Goal: Task Accomplishment & Management: Manage account settings

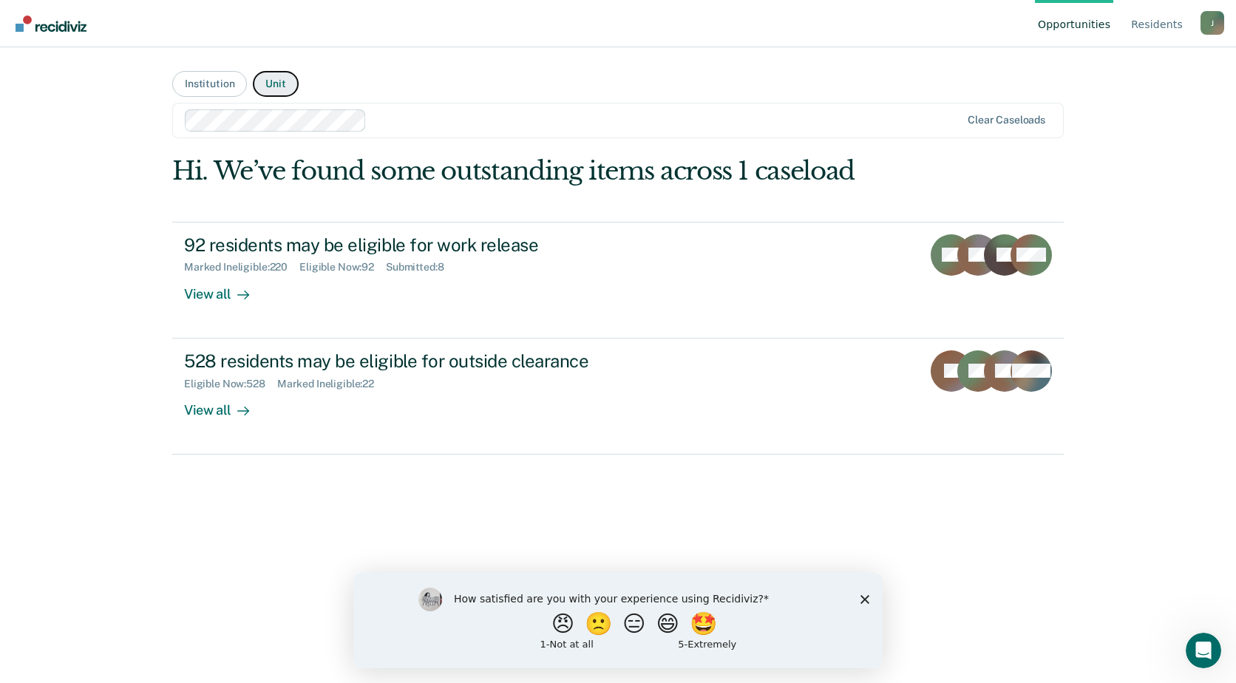
click at [277, 84] on button "Unit" at bounding box center [275, 84] width 45 height 26
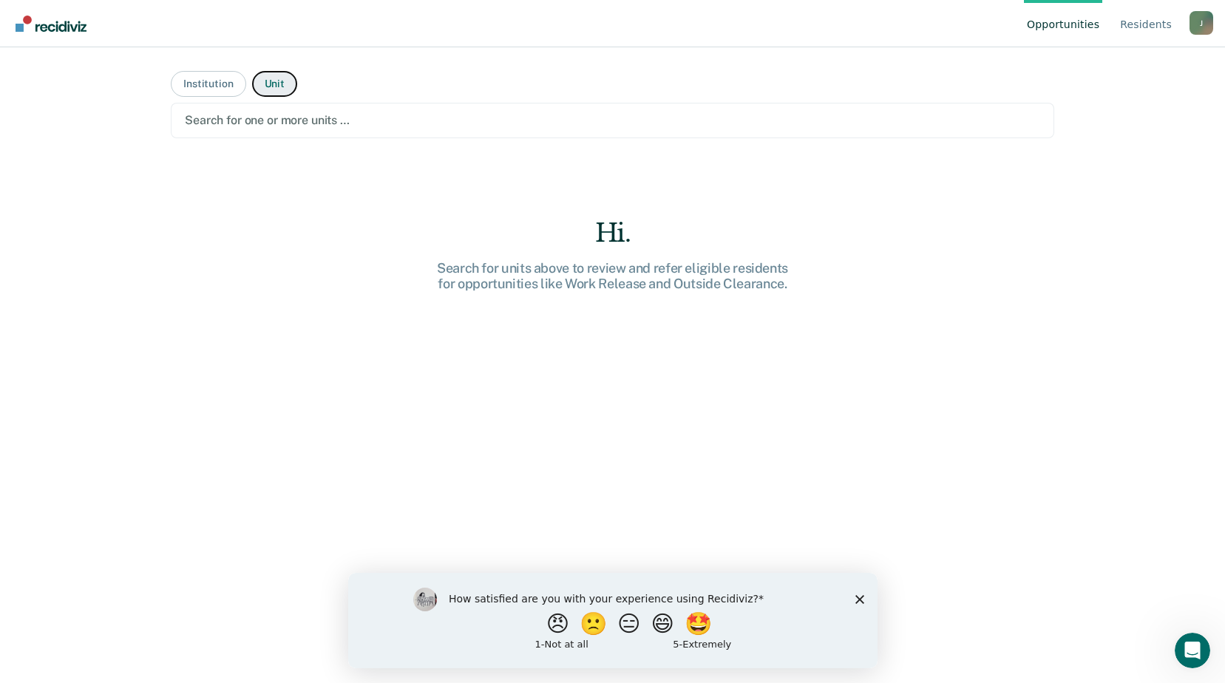
click at [268, 85] on button "Unit" at bounding box center [274, 84] width 45 height 26
click at [204, 84] on button "Institution" at bounding box center [208, 84] width 75 height 26
click at [201, 84] on button "Institution" at bounding box center [208, 84] width 75 height 26
click at [271, 85] on button "Unit" at bounding box center [274, 84] width 45 height 26
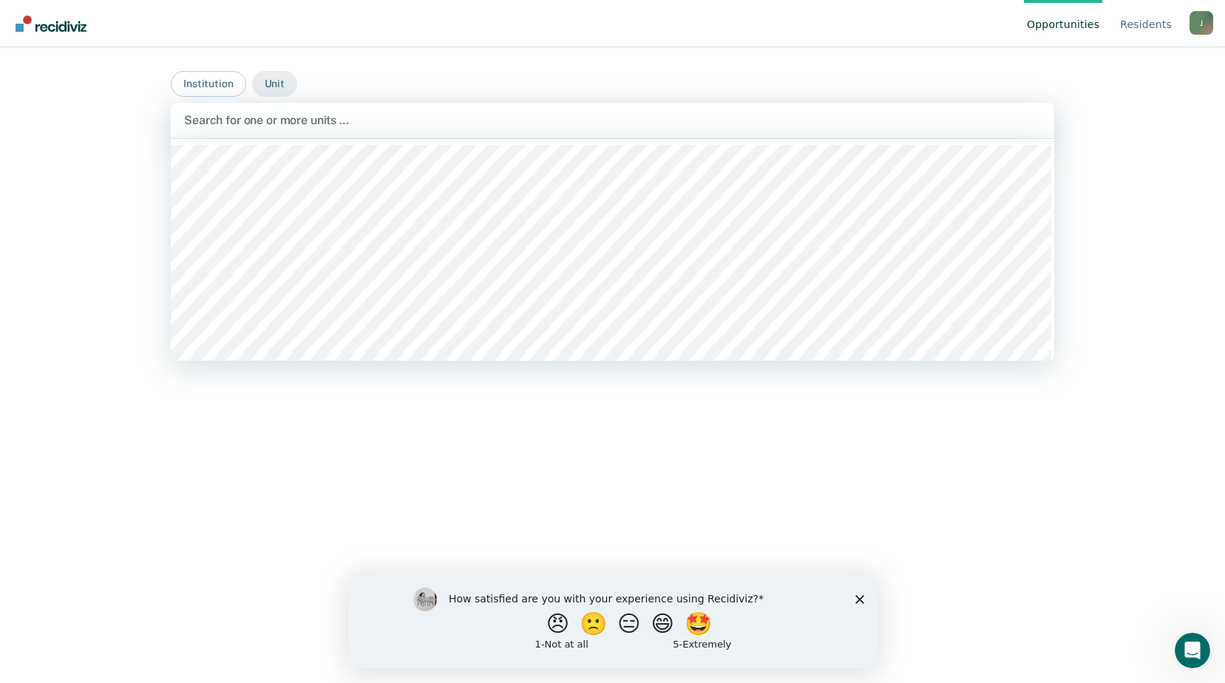
click at [347, 131] on div "Search for one or more units …" at bounding box center [613, 120] width 884 height 35
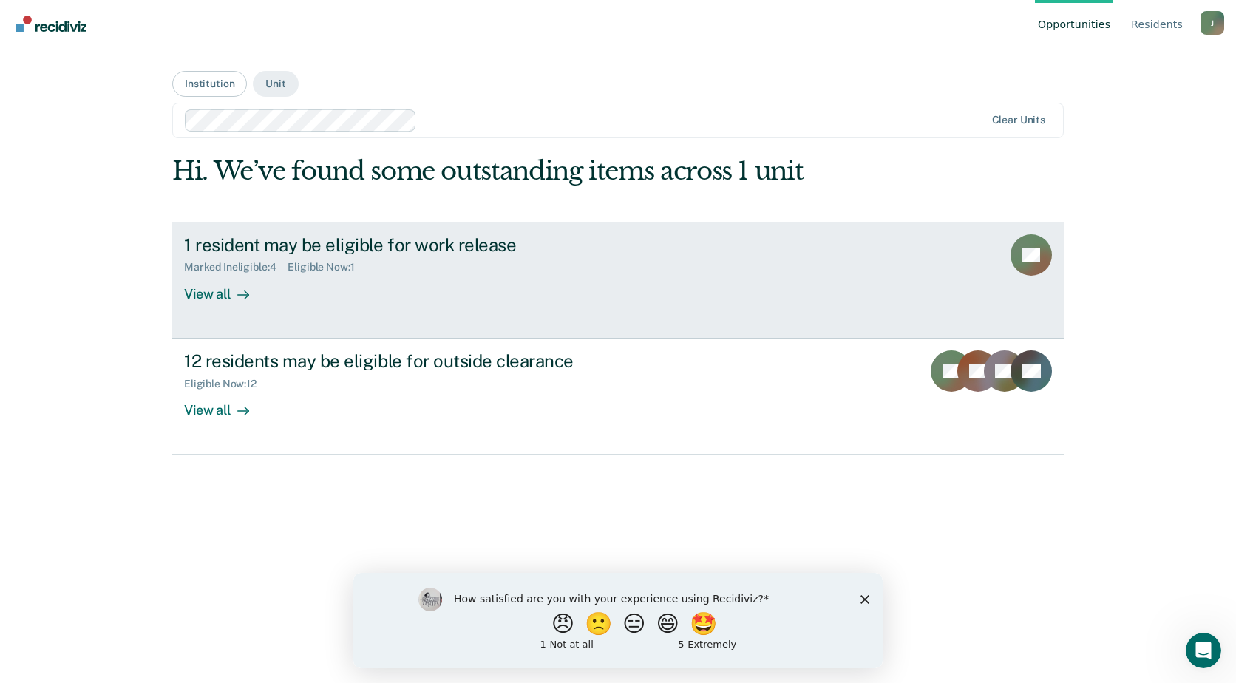
click at [206, 294] on div "View all" at bounding box center [225, 288] width 83 height 29
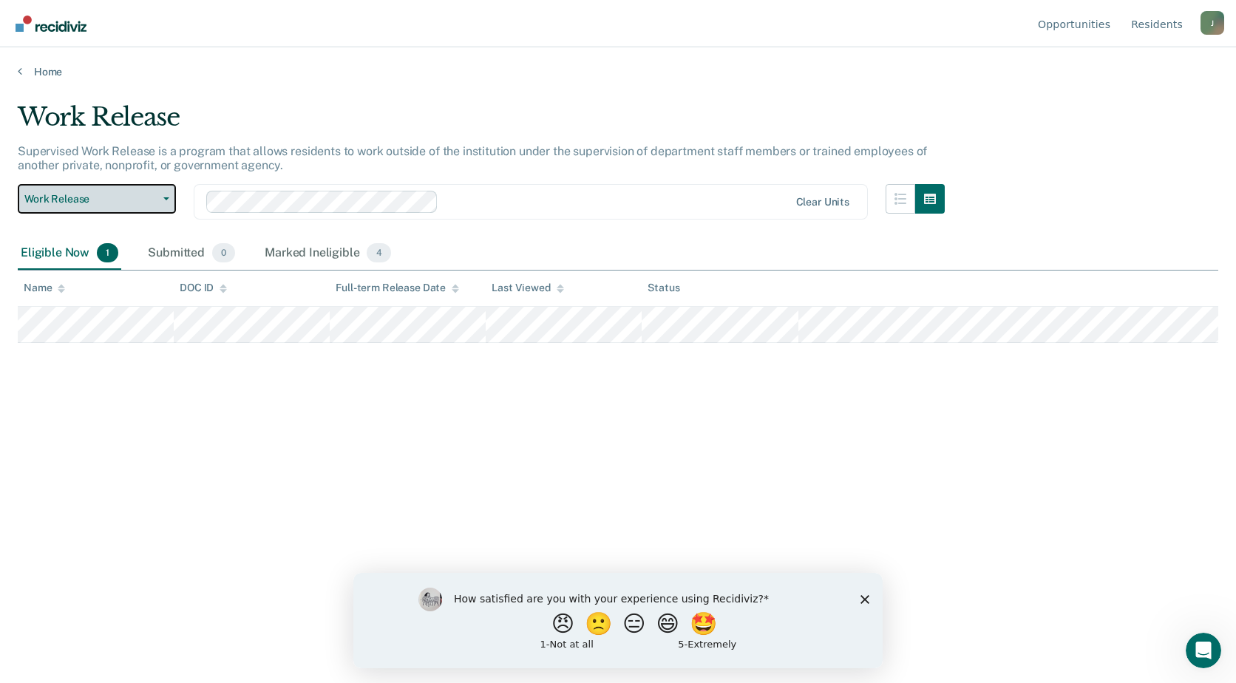
click at [163, 199] on icon "button" at bounding box center [166, 198] width 6 height 3
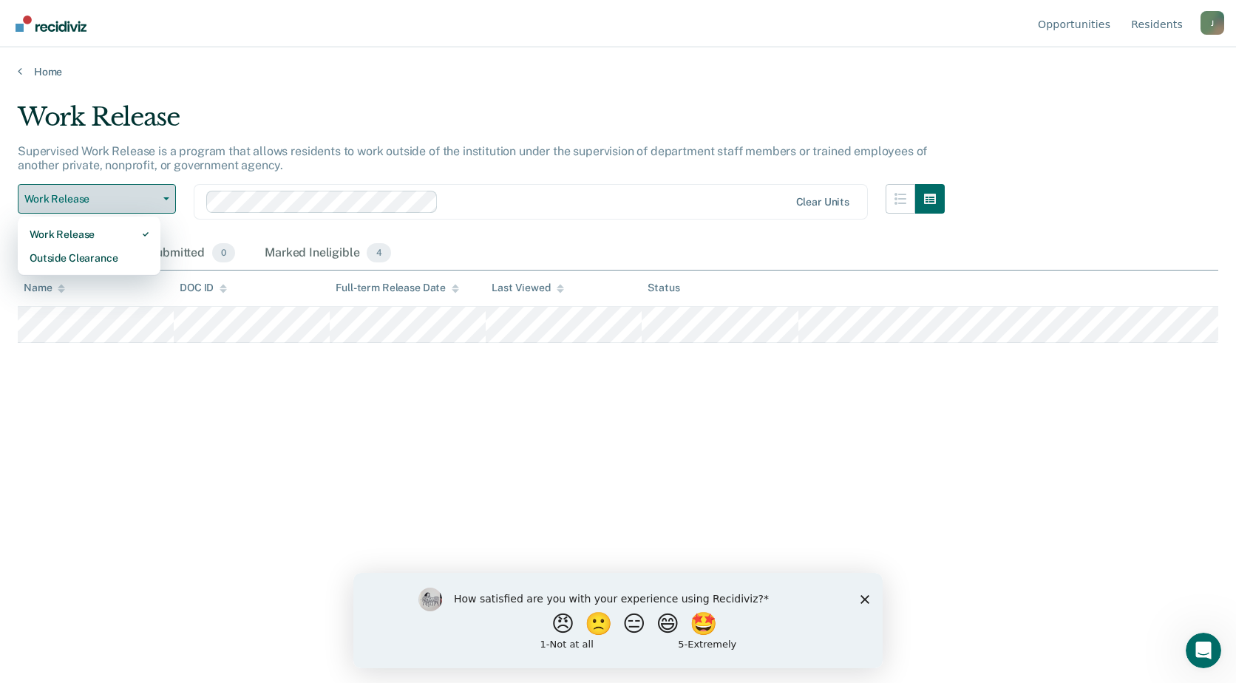
click at [163, 199] on icon "button" at bounding box center [166, 198] width 6 height 3
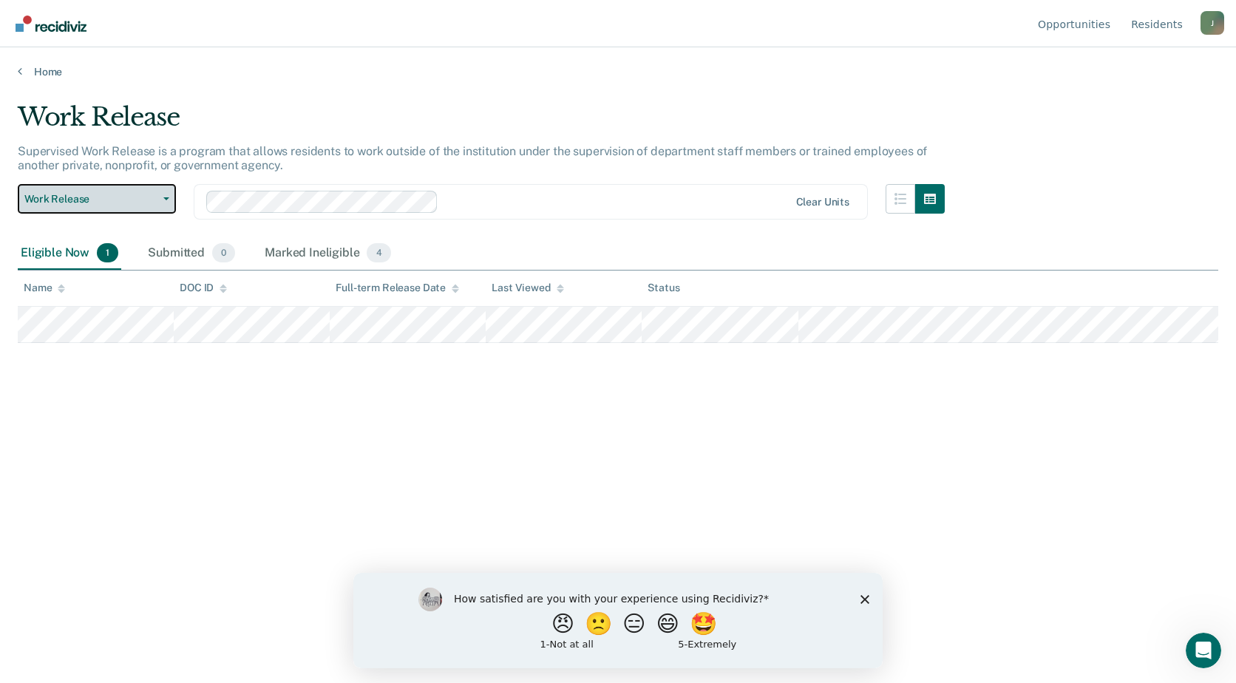
click at [163, 199] on icon "button" at bounding box center [166, 198] width 6 height 3
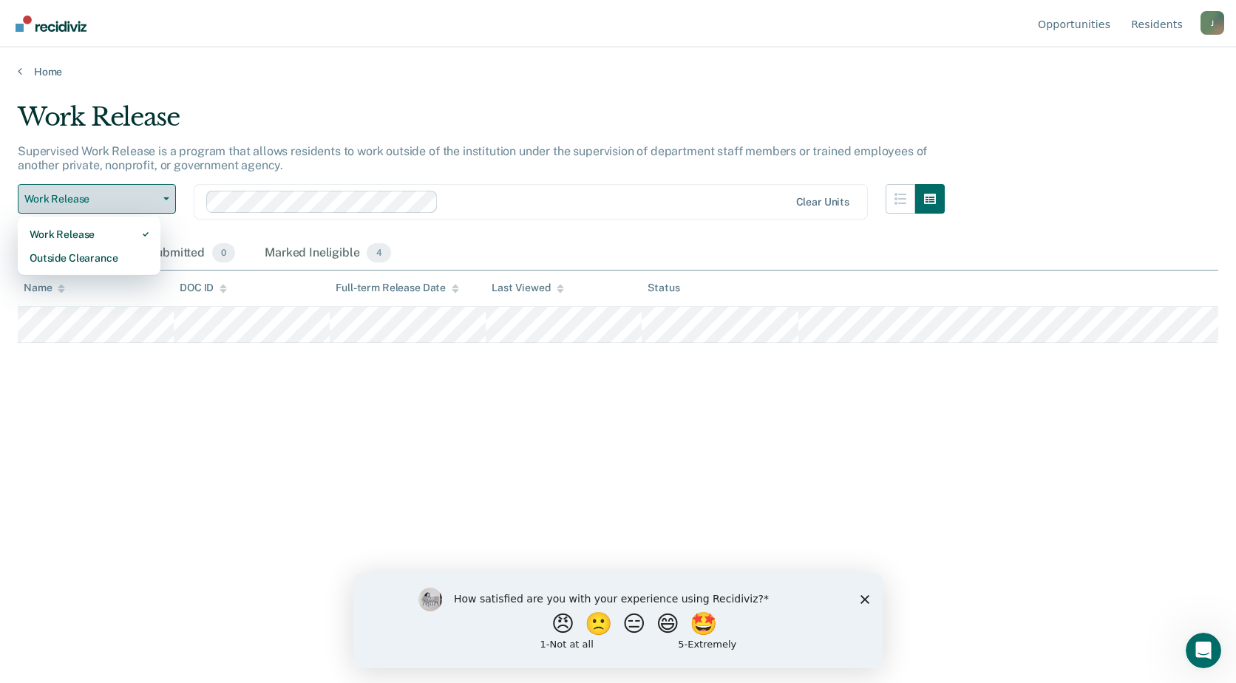
click at [163, 199] on icon "button" at bounding box center [166, 198] width 6 height 3
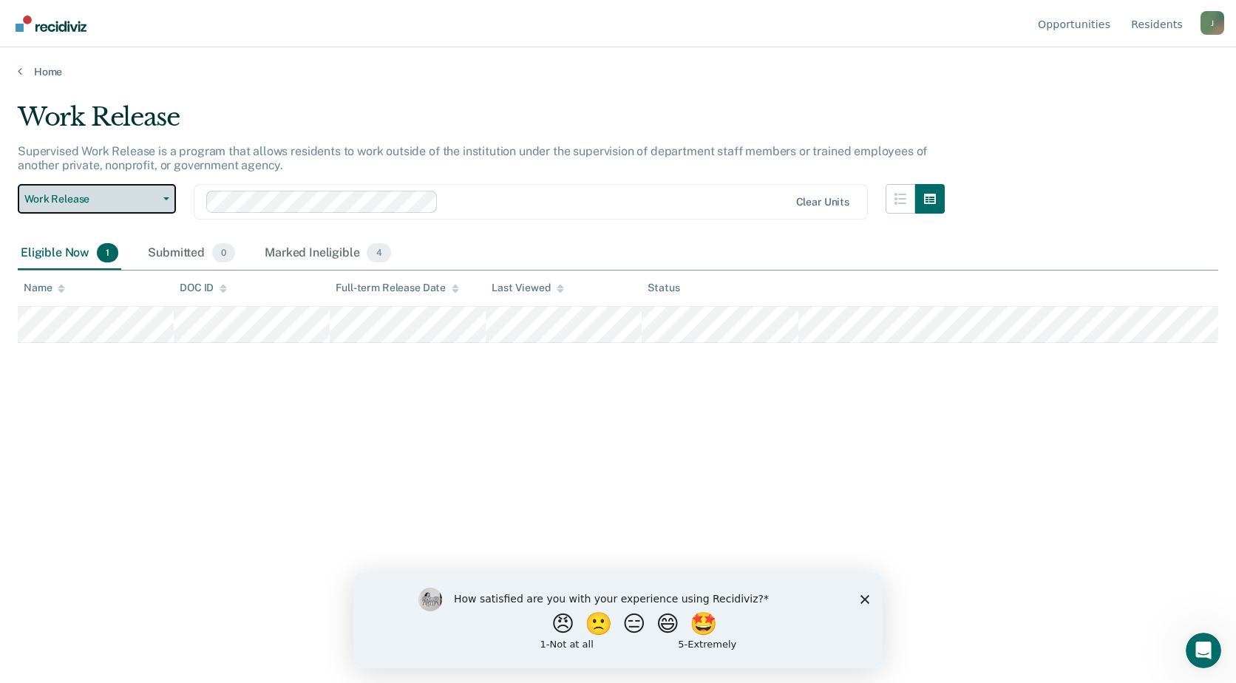
click at [166, 200] on icon "button" at bounding box center [166, 198] width 6 height 3
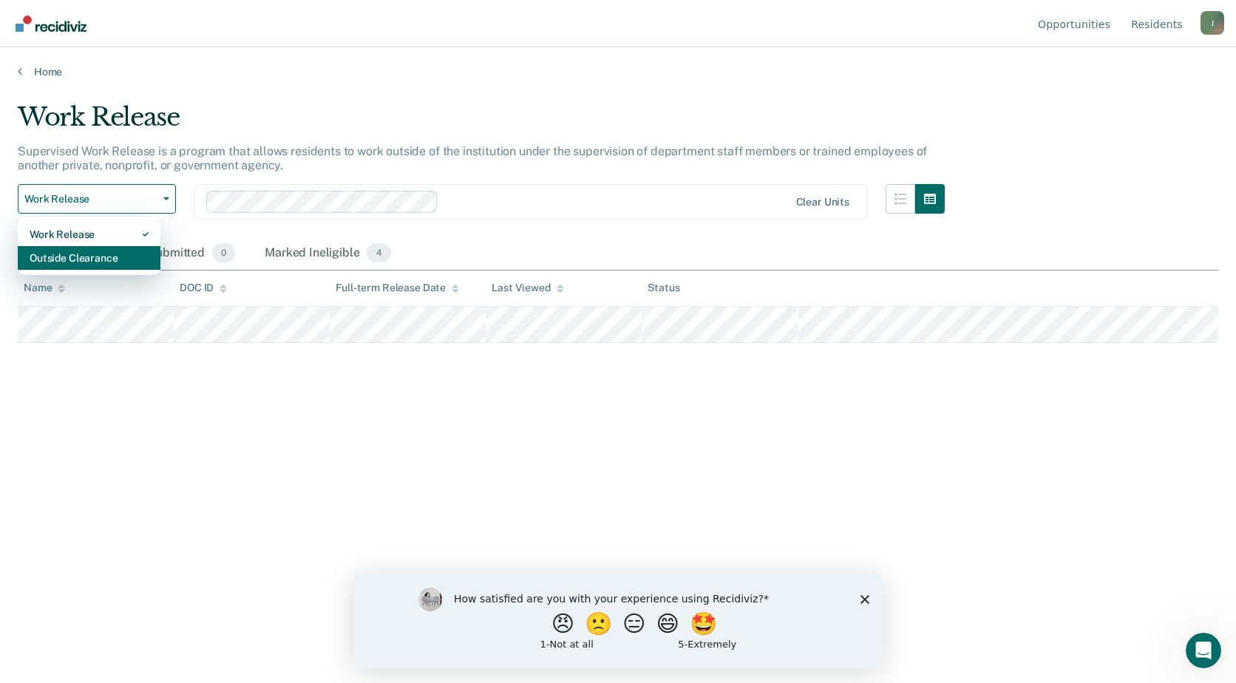
click at [89, 254] on div "Outside Clearance" at bounding box center [89, 258] width 119 height 24
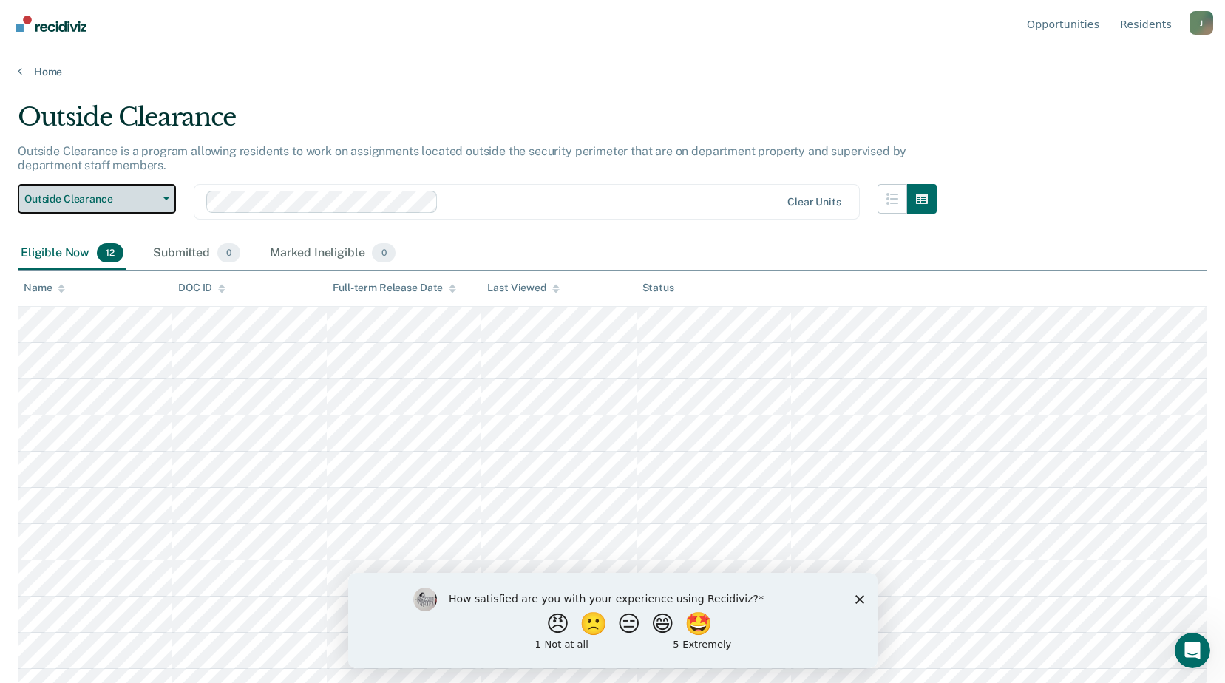
scroll to position [58, 0]
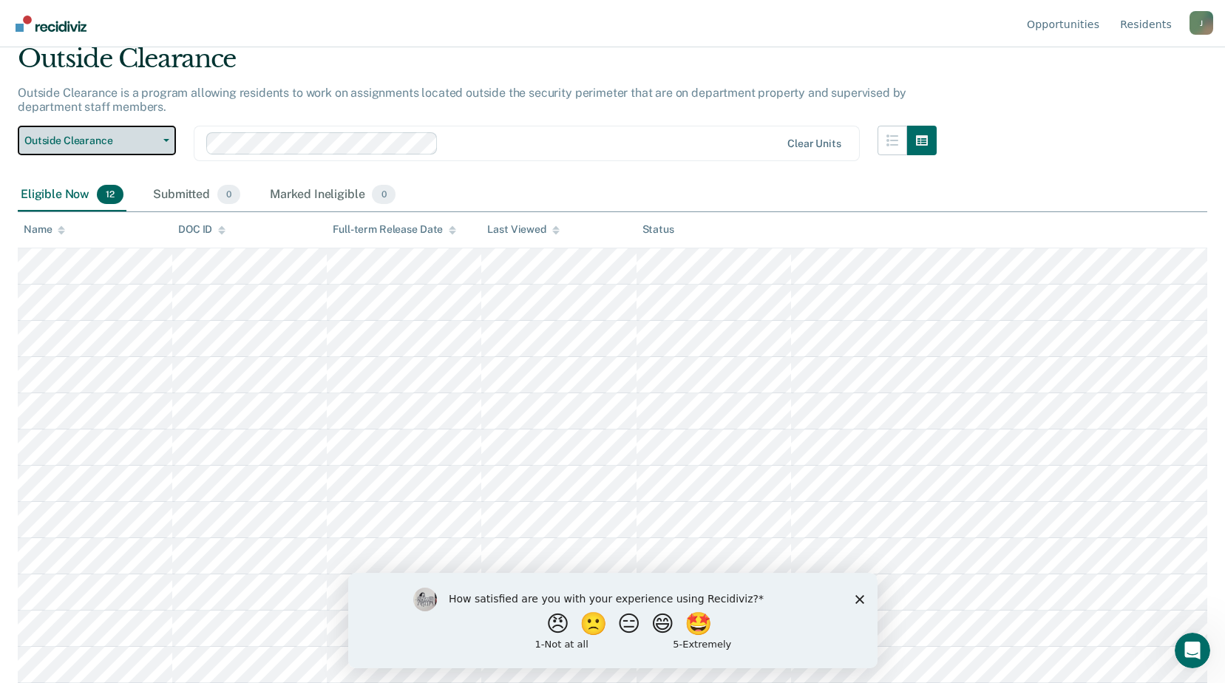
click at [164, 141] on icon "button" at bounding box center [166, 140] width 6 height 3
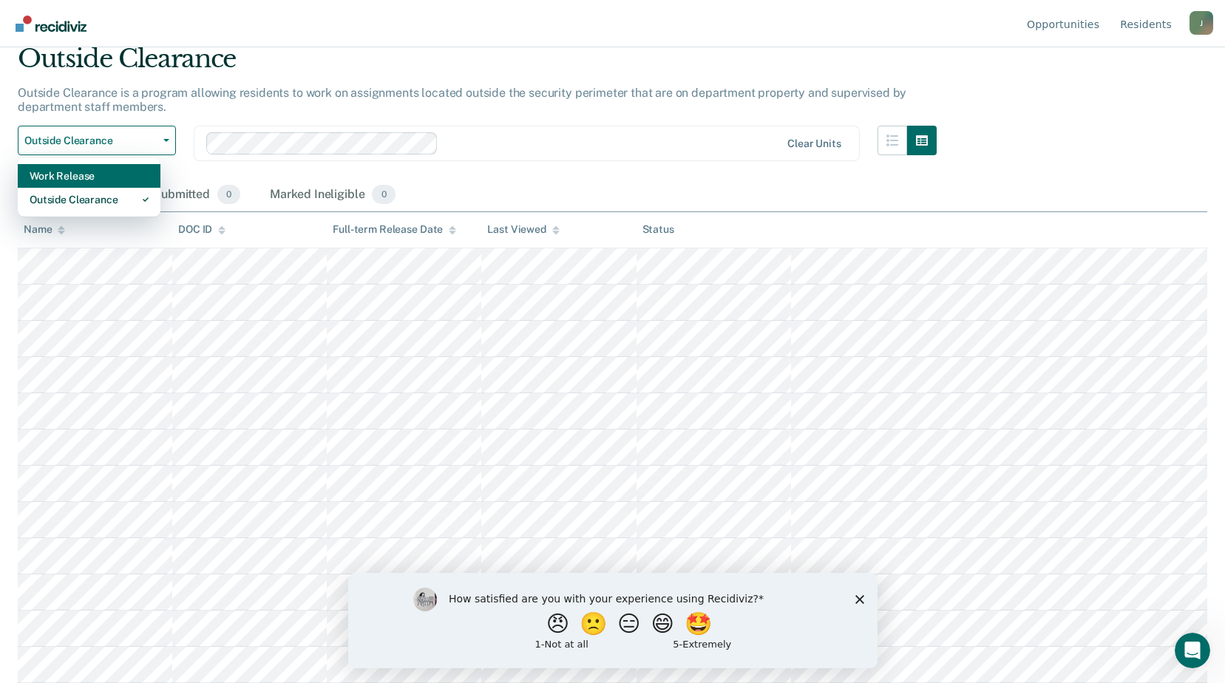
click at [72, 180] on div "Work Release" at bounding box center [89, 176] width 119 height 24
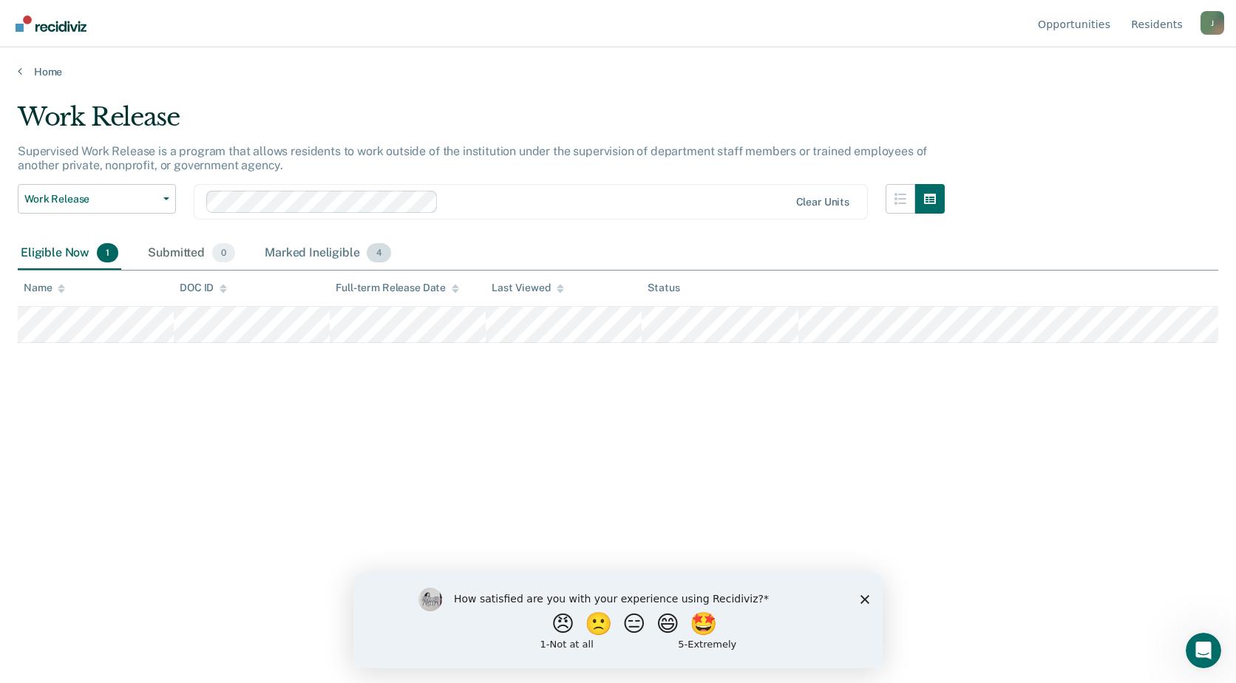
click at [350, 249] on div "Marked Ineligible 4" at bounding box center [328, 253] width 132 height 33
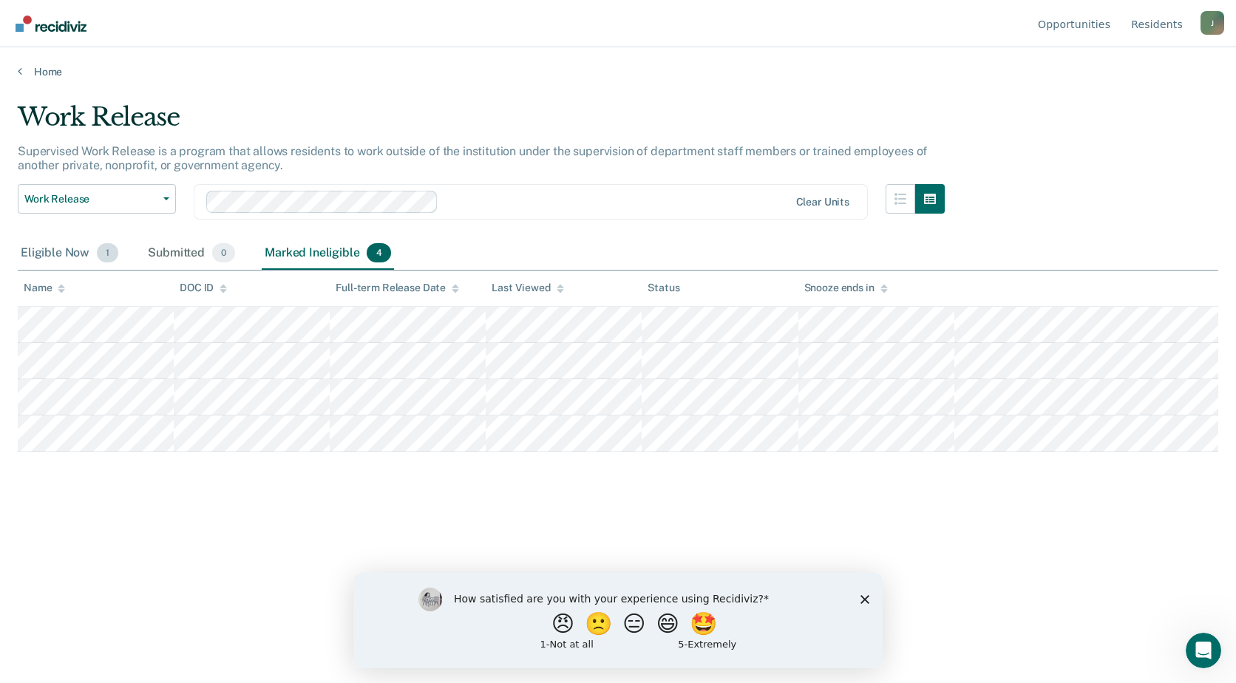
click at [53, 252] on div "Eligible Now 1" at bounding box center [70, 253] width 104 height 33
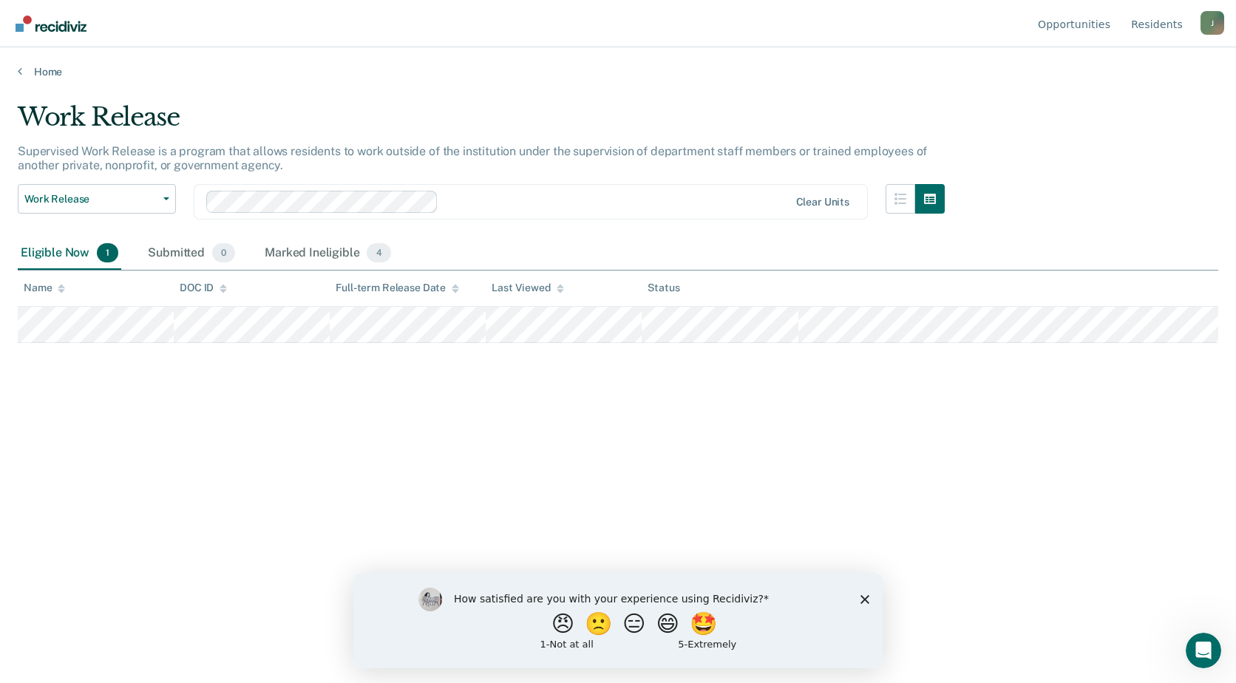
click at [149, 467] on div "Work Release Supervised Work Release is a program that allows residents to work…" at bounding box center [618, 337] width 1201 height 470
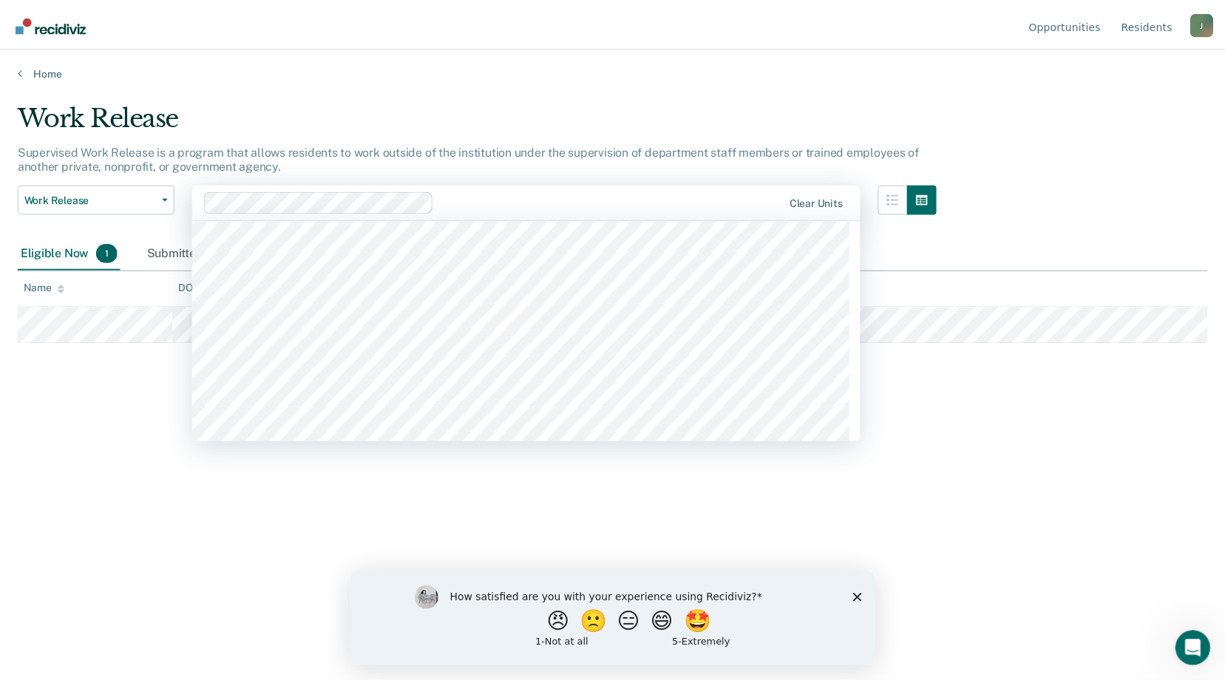
scroll to position [1035, 0]
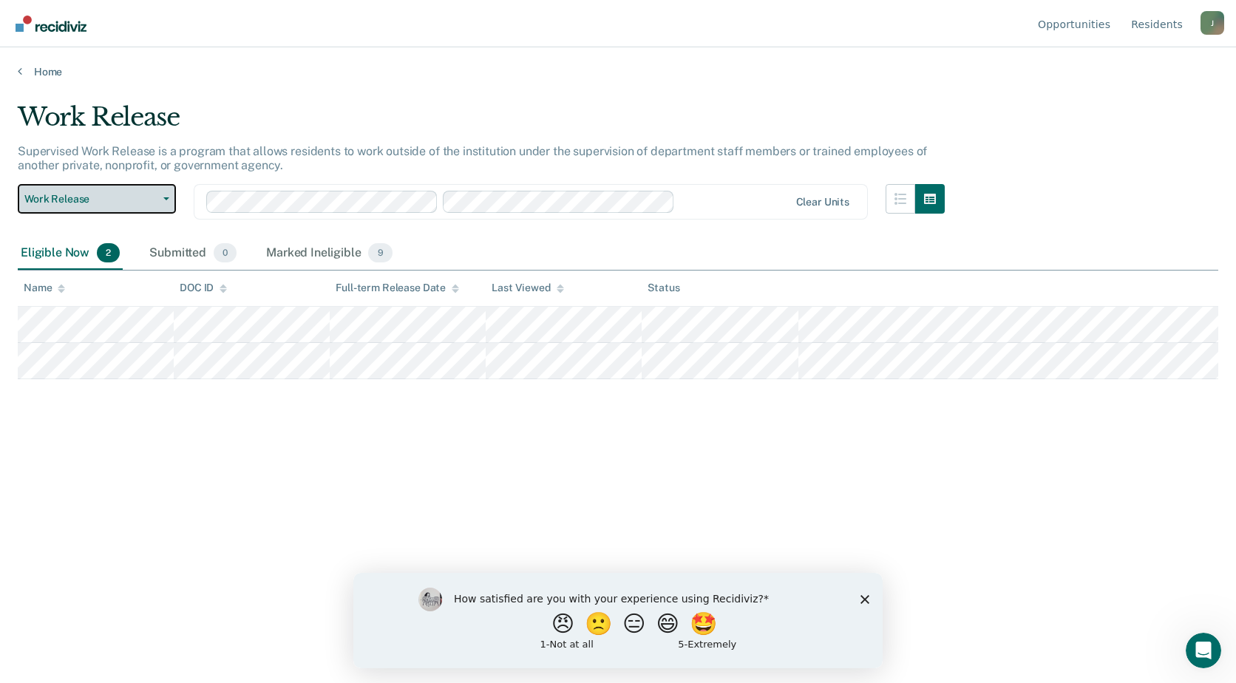
click at [166, 202] on button "Work Release" at bounding box center [97, 199] width 158 height 30
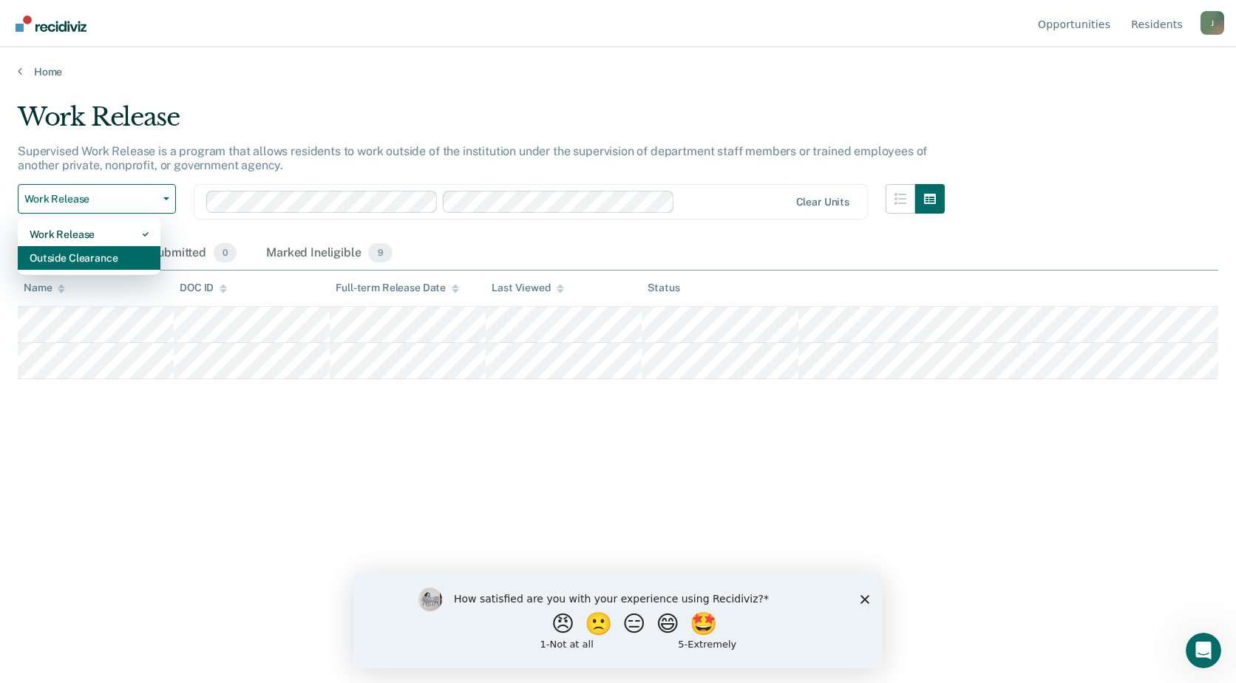
click at [109, 260] on div "Outside Clearance" at bounding box center [89, 258] width 119 height 24
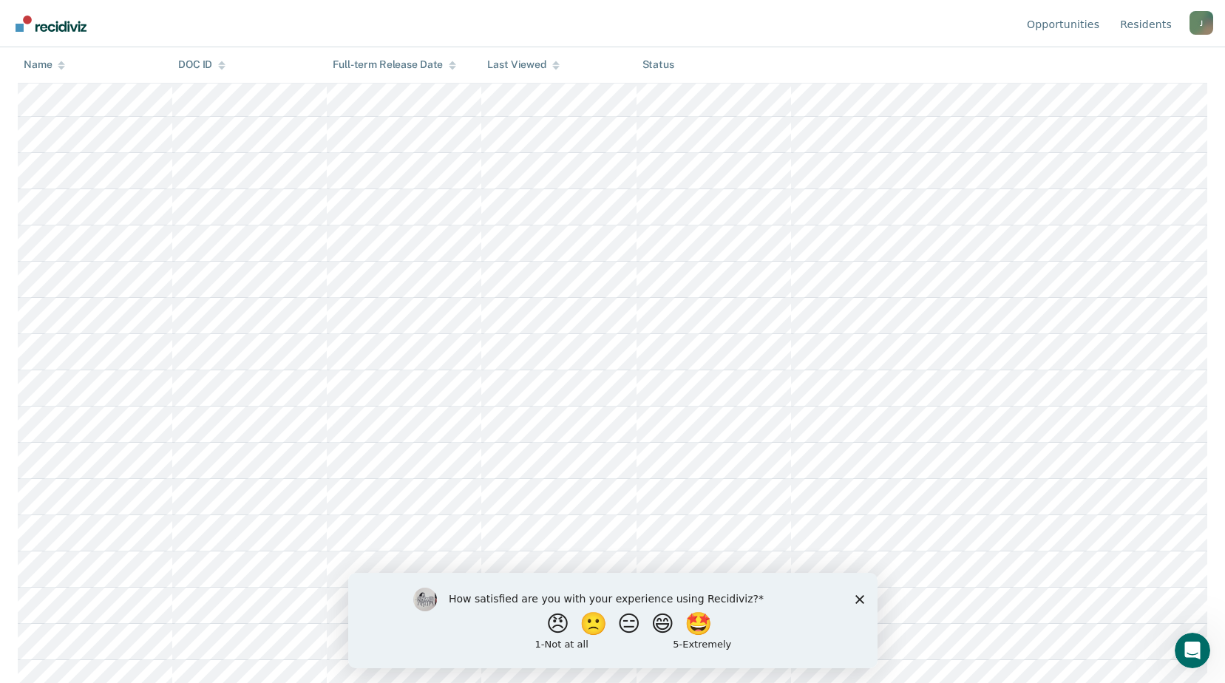
scroll to position [493, 0]
click at [857, 602] on icon "Close survey" at bounding box center [859, 599] width 9 height 9
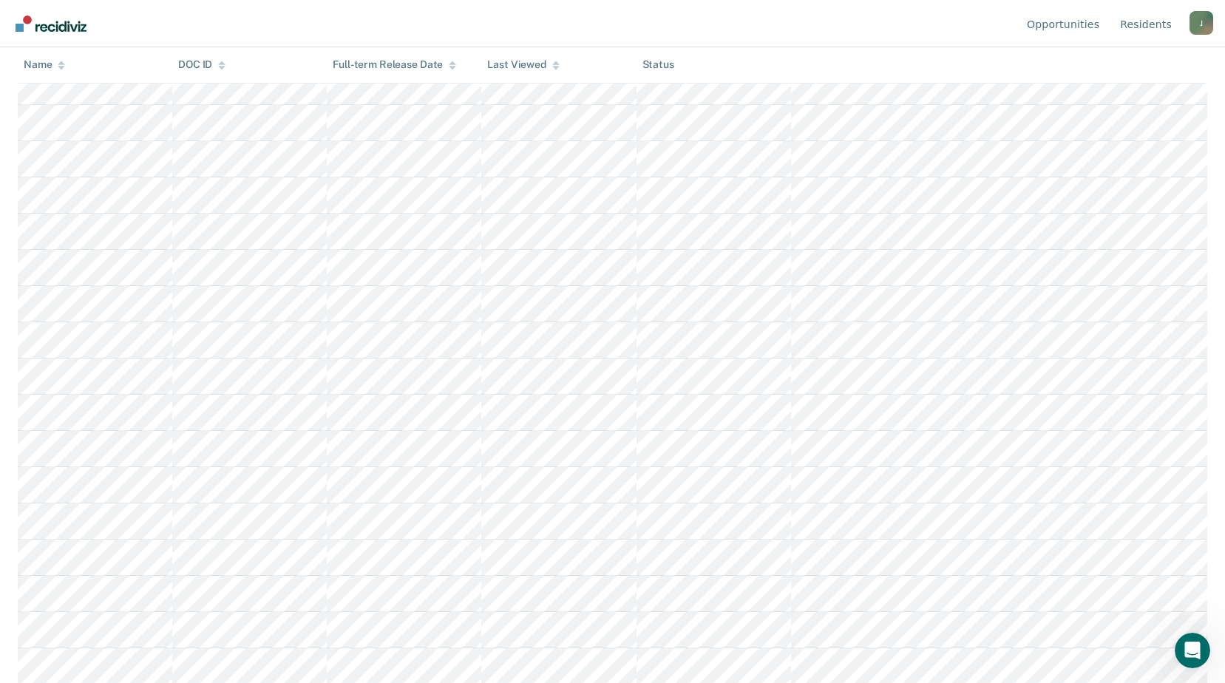
scroll to position [0, 0]
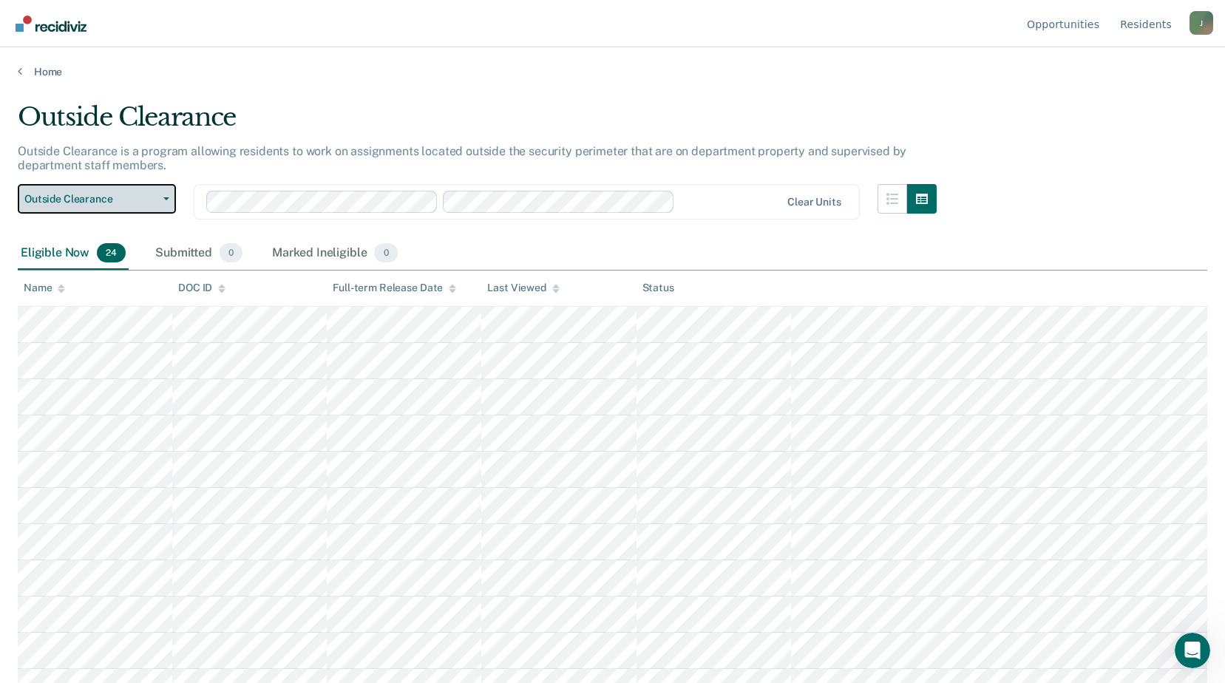
click at [166, 197] on icon "button" at bounding box center [166, 198] width 6 height 3
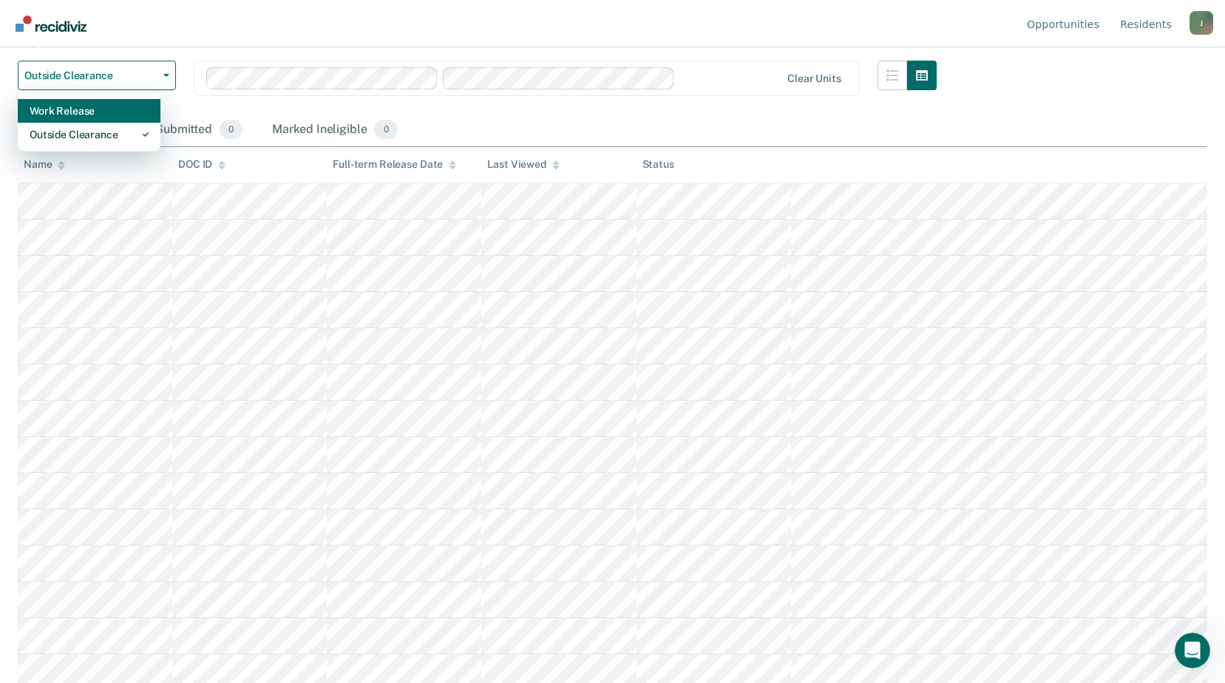
scroll to position [197, 0]
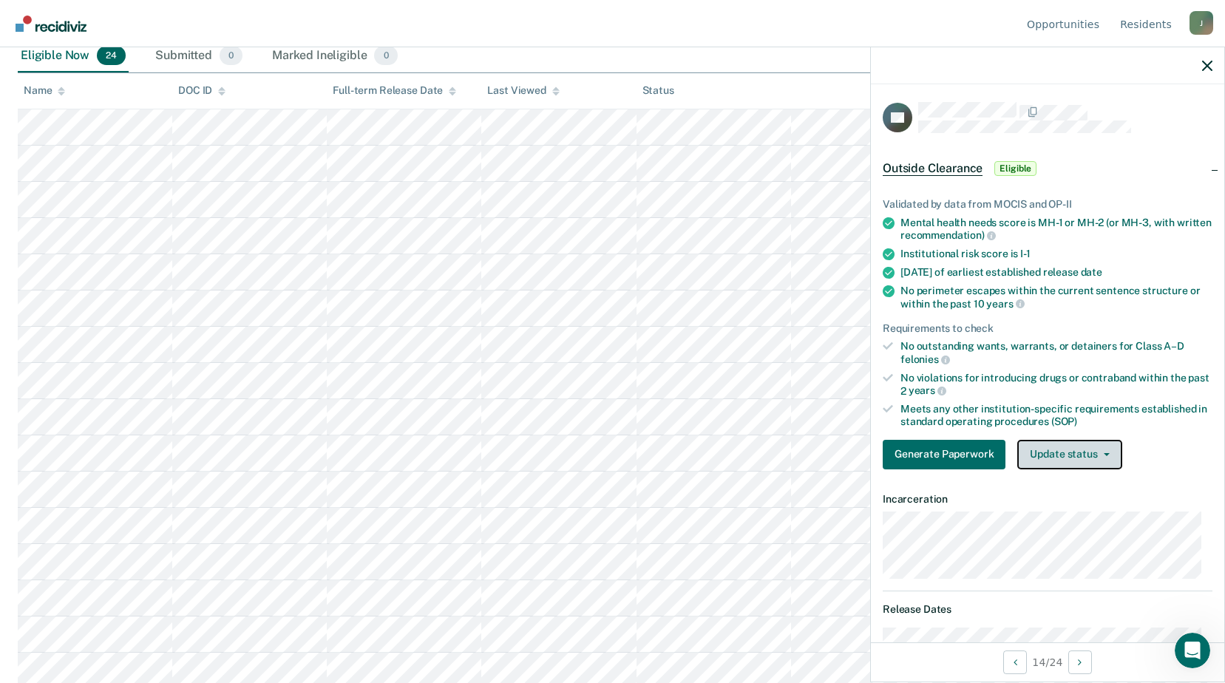
click at [1103, 450] on button "Update status" at bounding box center [1069, 455] width 104 height 30
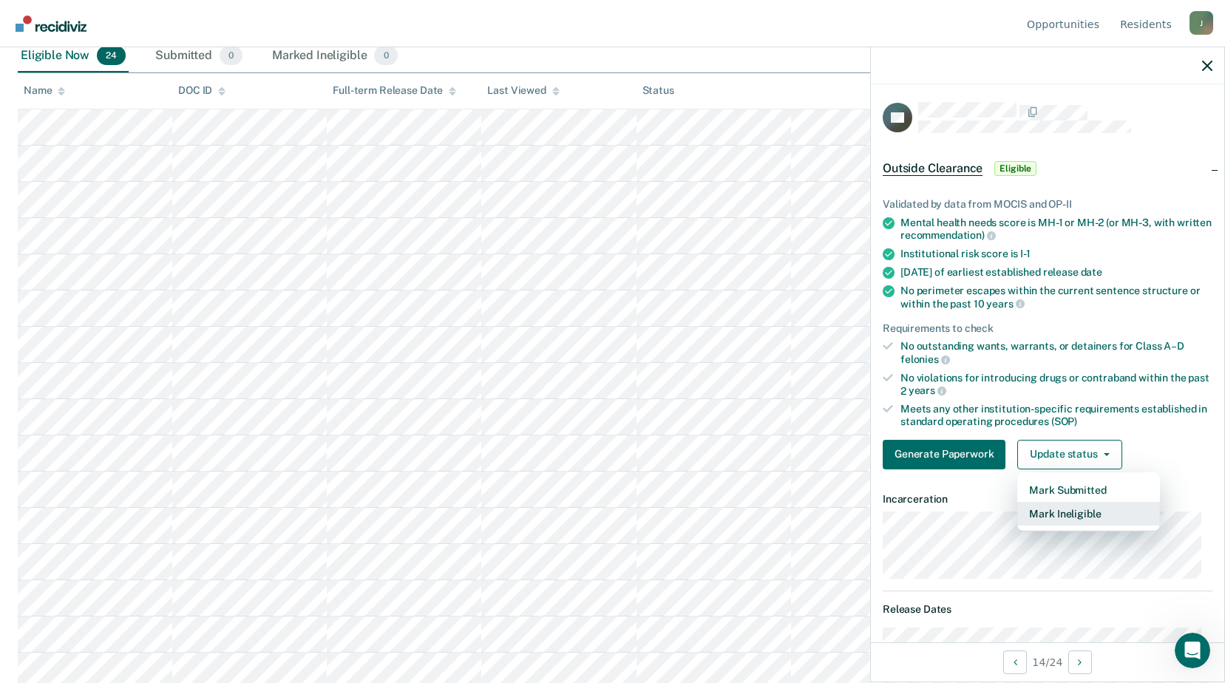
click at [1068, 513] on button "Mark Ineligible" at bounding box center [1088, 514] width 143 height 24
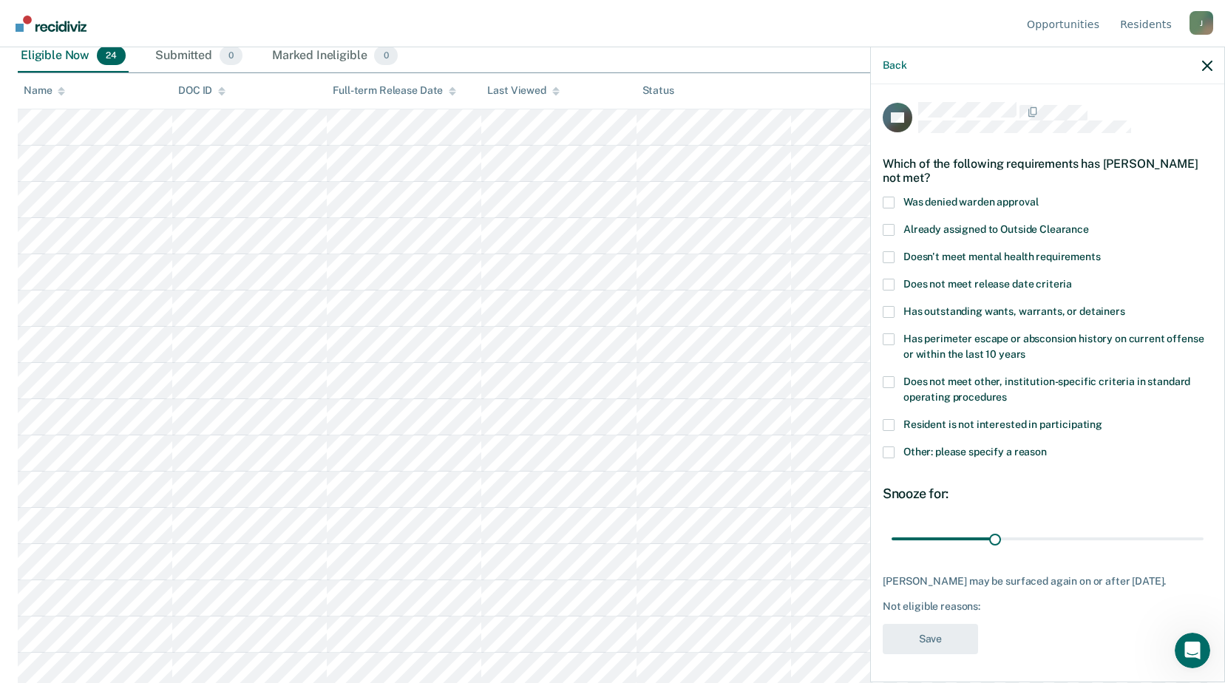
click at [890, 453] on span at bounding box center [889, 453] width 12 height 12
click at [1047, 447] on input "Other: please specify a reason" at bounding box center [1047, 447] width 0 height 0
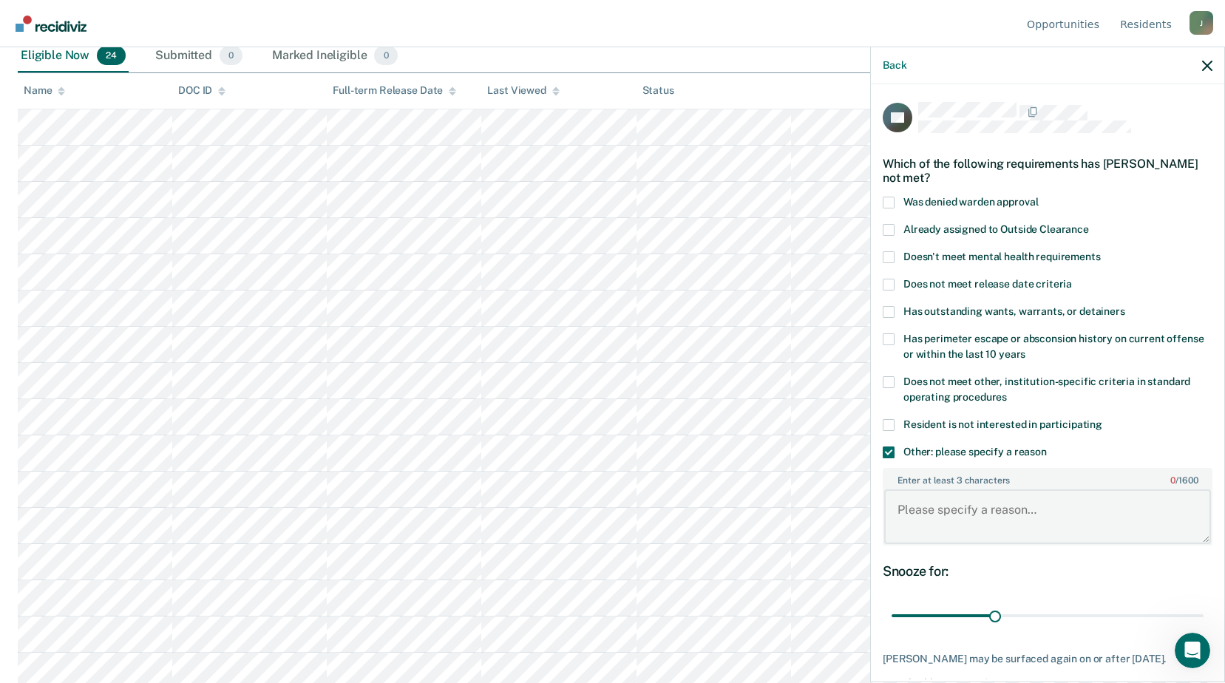
click at [1006, 514] on textarea "Enter at least 3 characters 0 / 1600" at bounding box center [1047, 517] width 327 height 55
type textarea "Medical Lay-In"
click at [1047, 525] on textarea "Medical Lay-In" at bounding box center [1047, 517] width 327 height 55
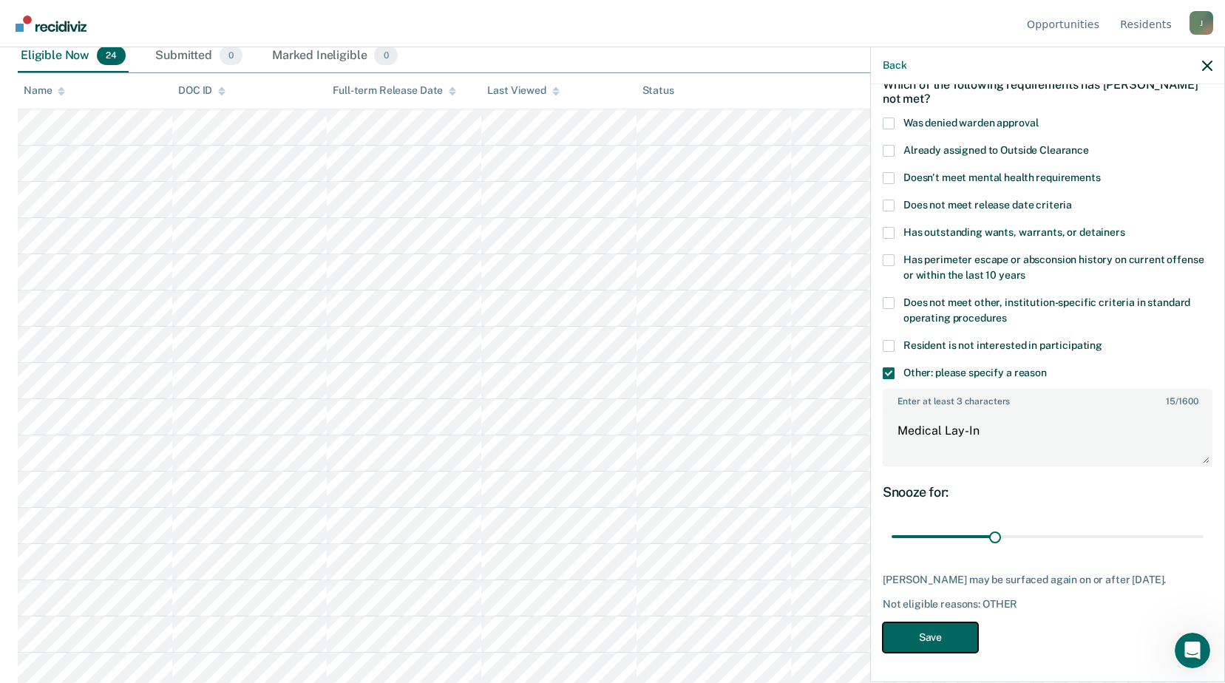
click at [930, 637] on button "Save" at bounding box center [930, 638] width 95 height 30
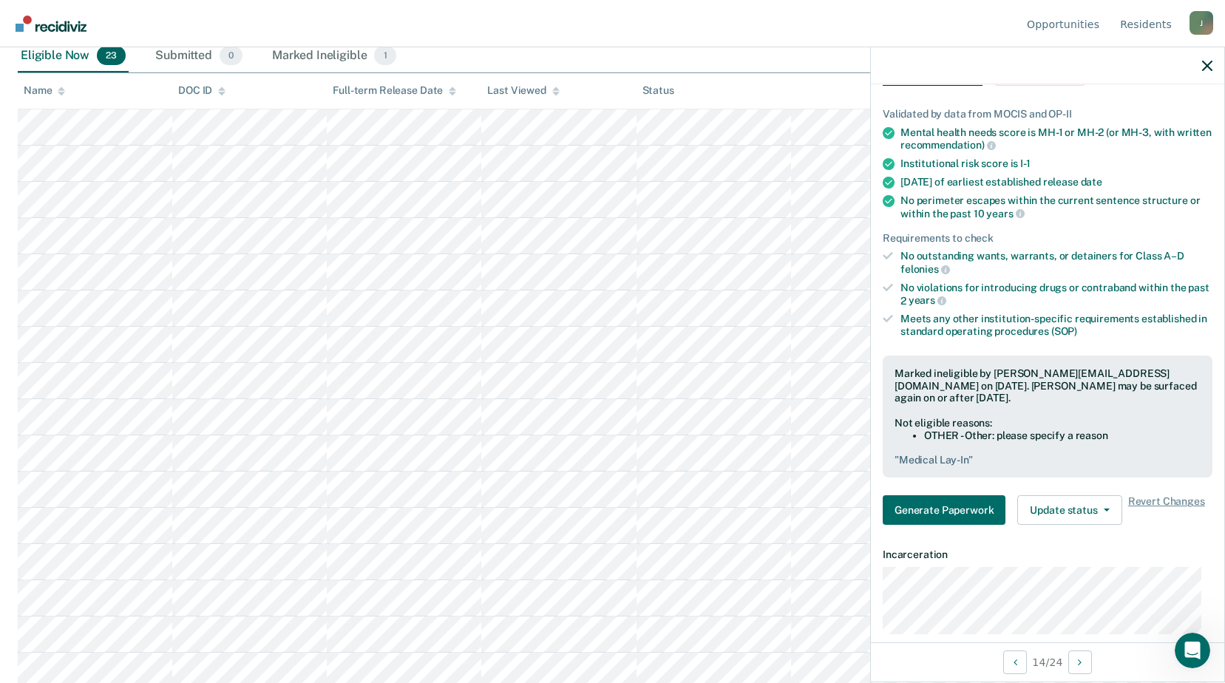
scroll to position [0, 0]
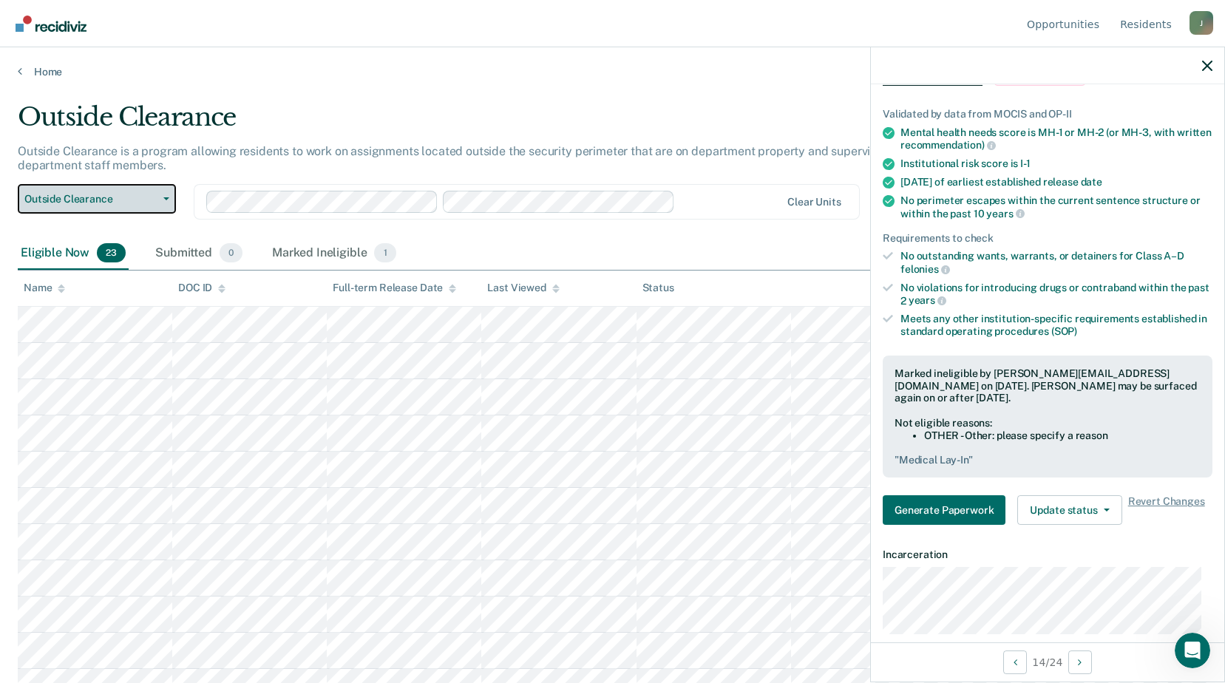
click at [166, 197] on icon "button" at bounding box center [166, 198] width 6 height 3
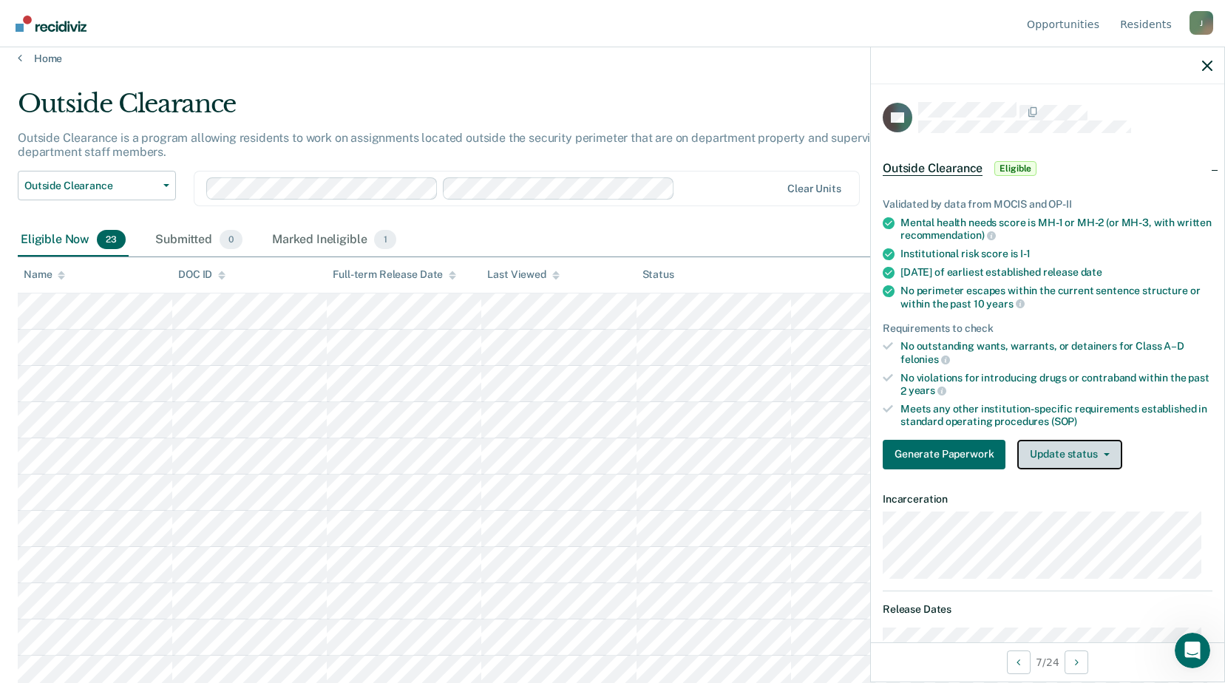
click at [1071, 455] on button "Update status" at bounding box center [1069, 455] width 104 height 30
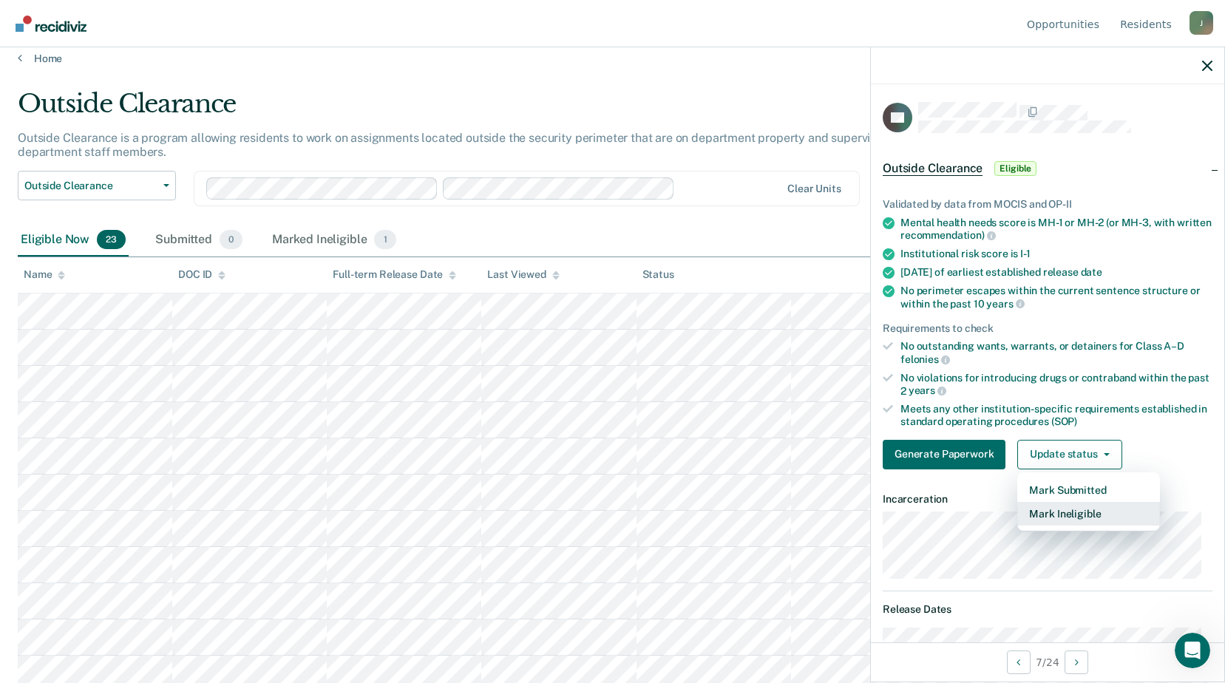
click at [1071, 514] on button "Mark Ineligible" at bounding box center [1088, 514] width 143 height 24
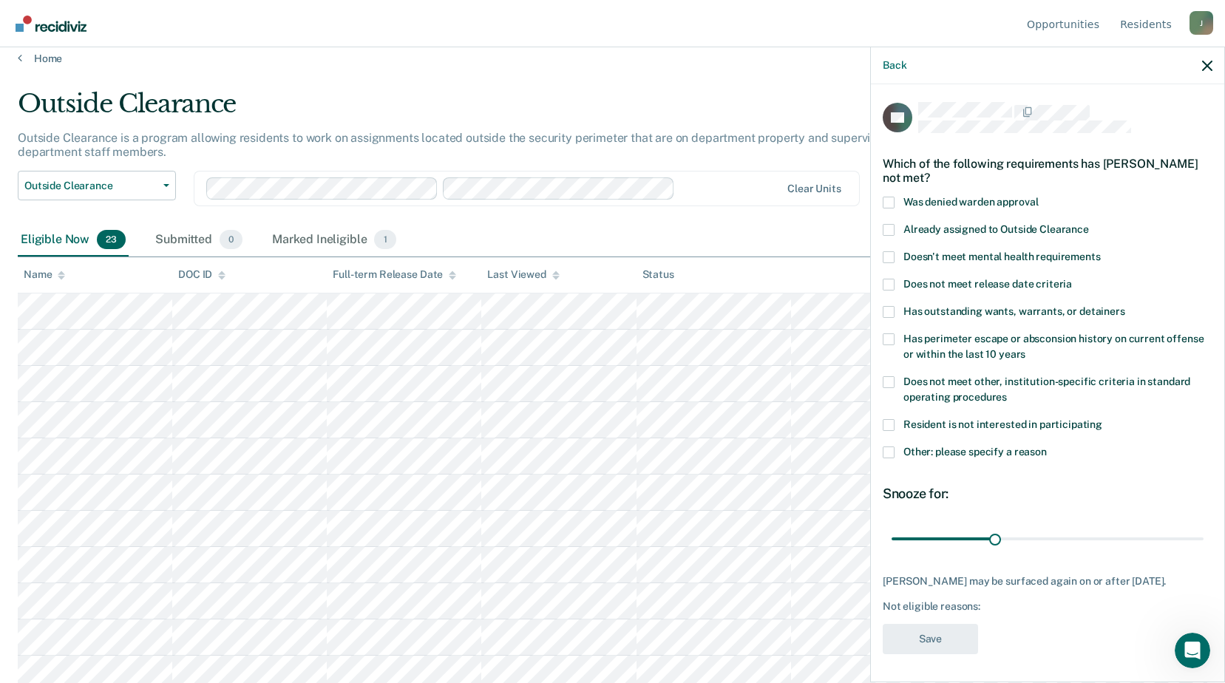
click at [891, 451] on span at bounding box center [889, 453] width 12 height 12
click at [1047, 447] on input "Other: please specify a reason" at bounding box center [1047, 447] width 0 height 0
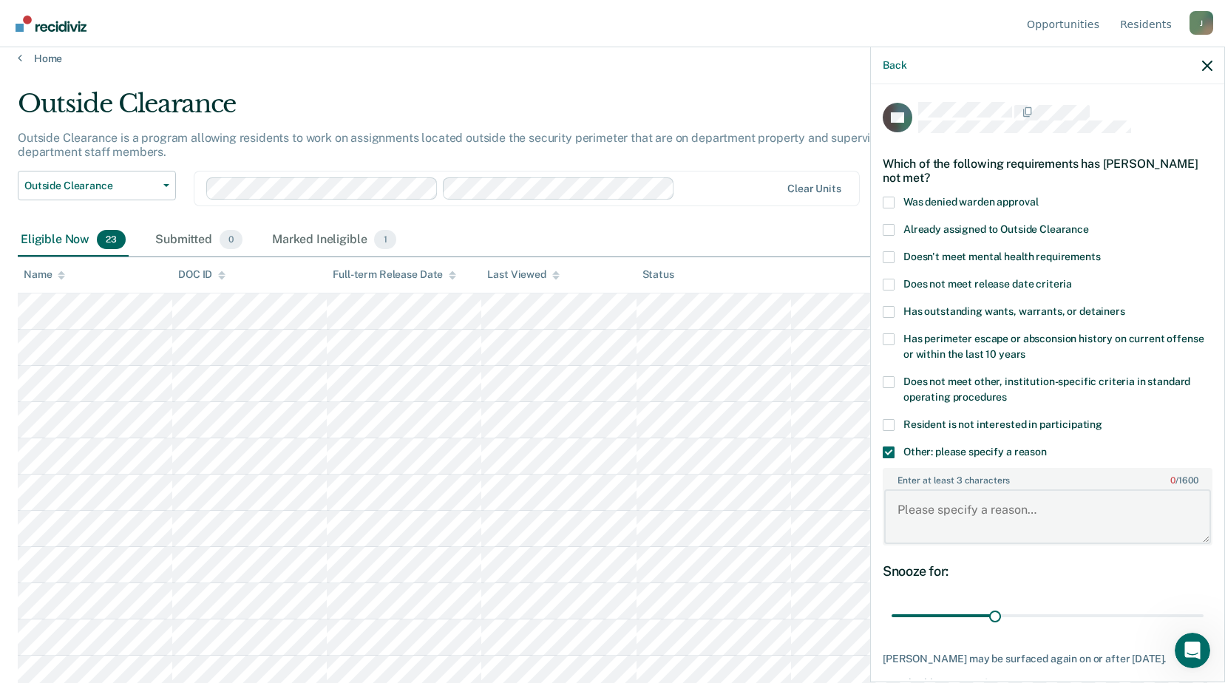
click at [975, 511] on textarea "Enter at least 3 characters 0 / 1600" at bounding box center [1047, 517] width 327 height 55
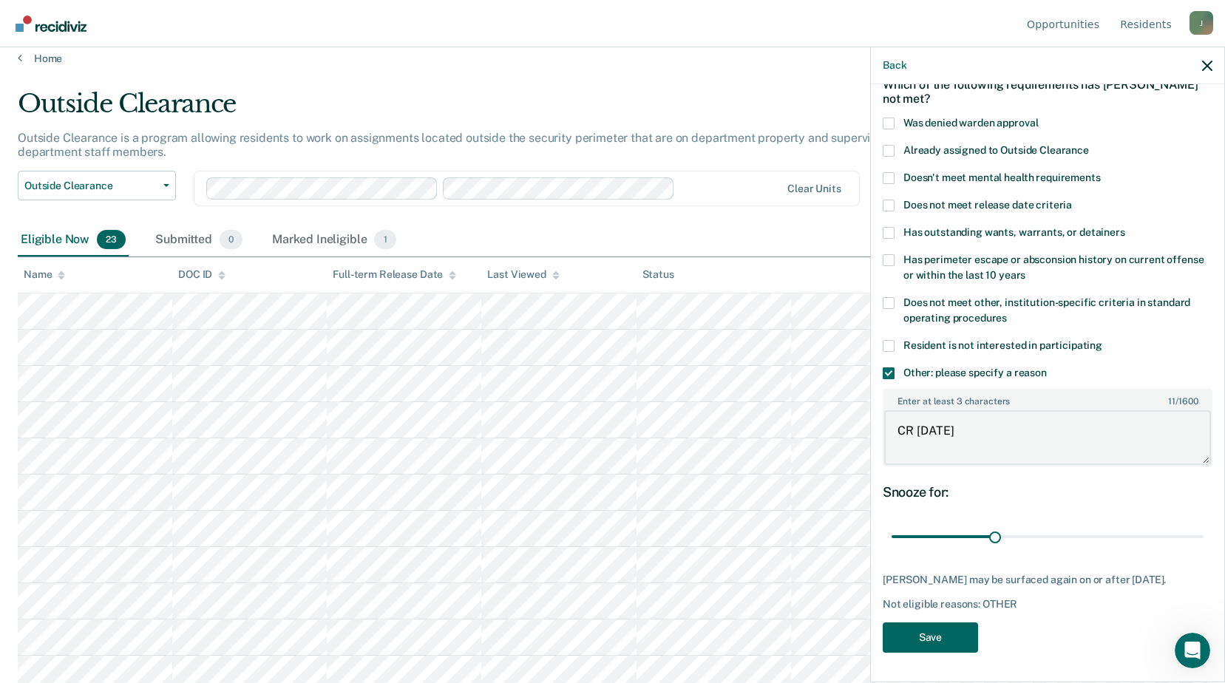
type textarea "CR [DATE]"
click at [934, 634] on button "Save" at bounding box center [930, 638] width 95 height 30
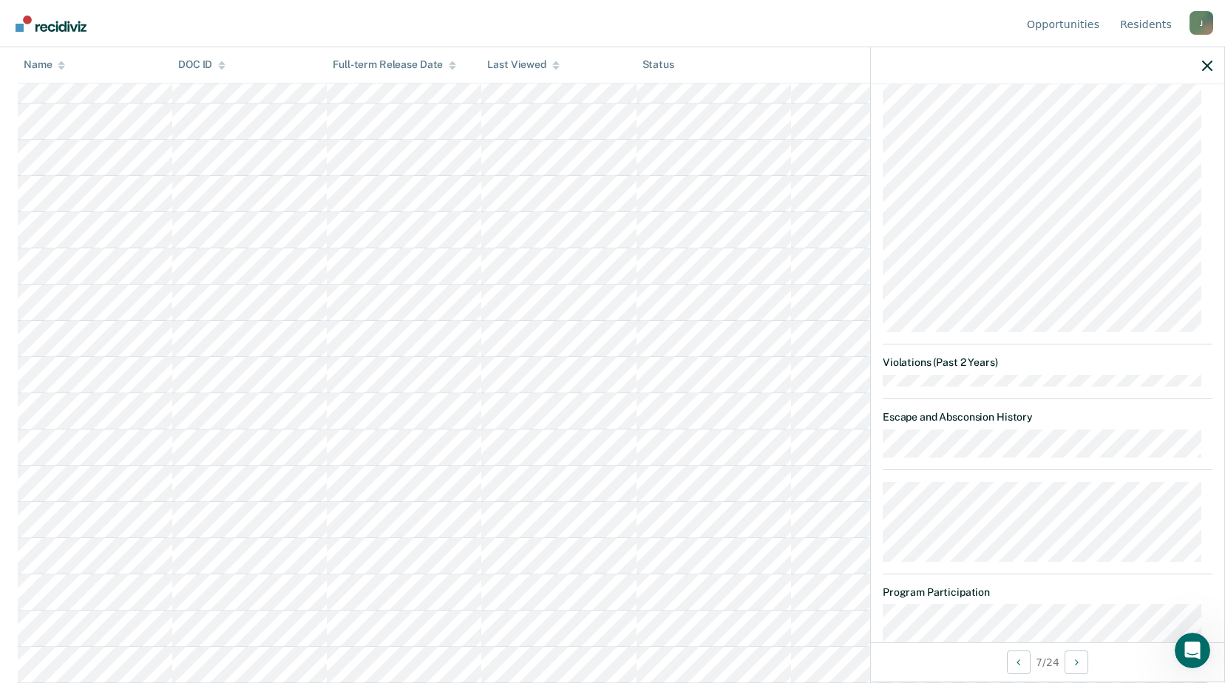
scroll to position [1250, 0]
